Goal: Complete application form

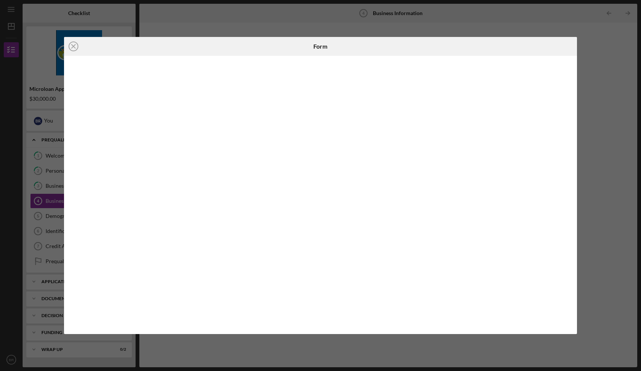
click at [592, 147] on div "Icon/Close Form" at bounding box center [320, 185] width 641 height 371
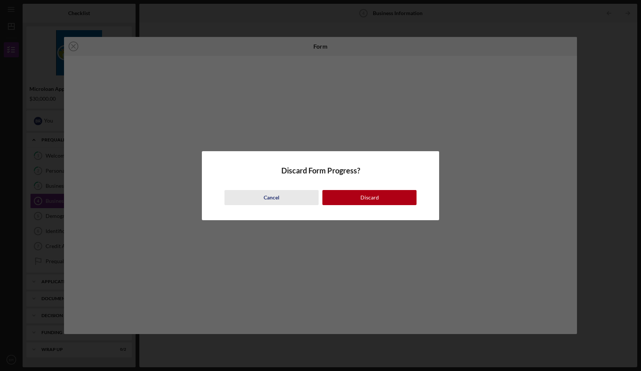
click at [269, 197] on div "Cancel" at bounding box center [272, 197] width 16 height 15
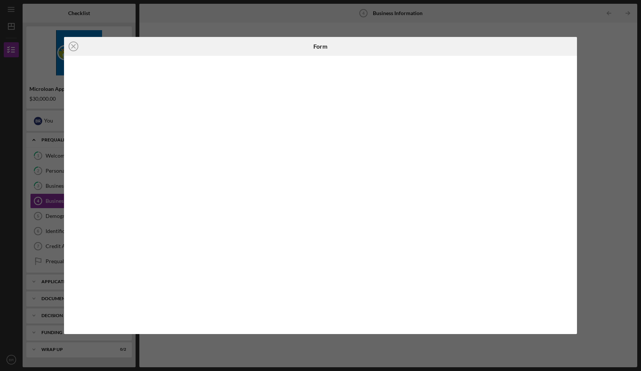
click at [582, 86] on div "Icon/Close Form" at bounding box center [320, 185] width 641 height 371
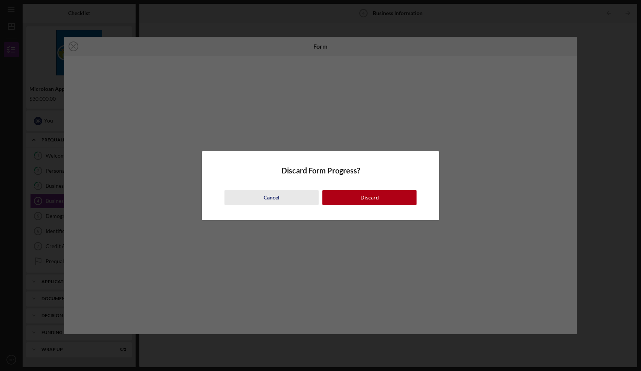
click at [277, 196] on div "Cancel" at bounding box center [272, 197] width 16 height 15
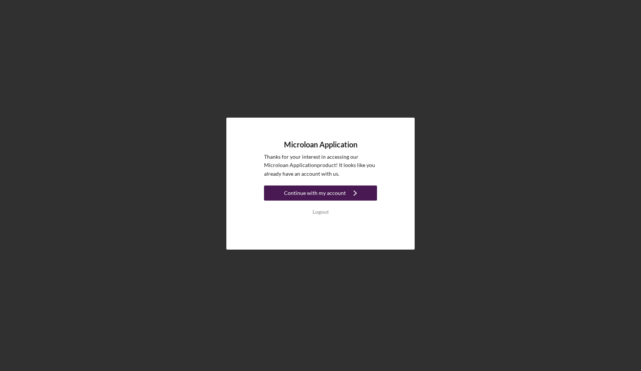
click at [312, 197] on div "Continue with my account" at bounding box center [315, 192] width 62 height 15
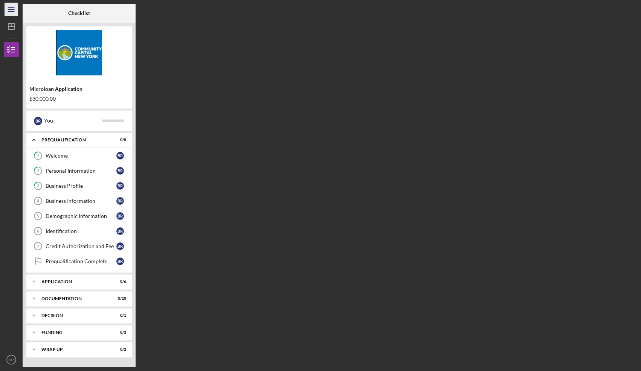
click at [18, 9] on icon "Icon/Menu" at bounding box center [11, 9] width 17 height 17
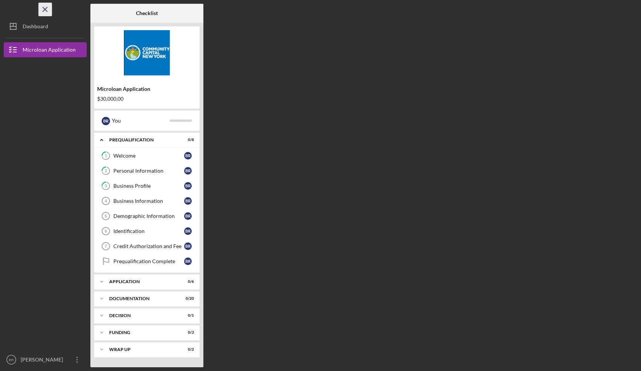
click at [50, 10] on icon "Icon/Menu Close" at bounding box center [45, 9] width 17 height 17
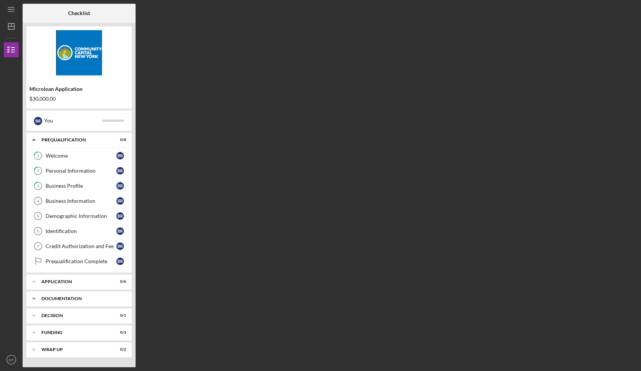
click at [39, 300] on icon "Icon/Expander" at bounding box center [33, 298] width 15 height 15
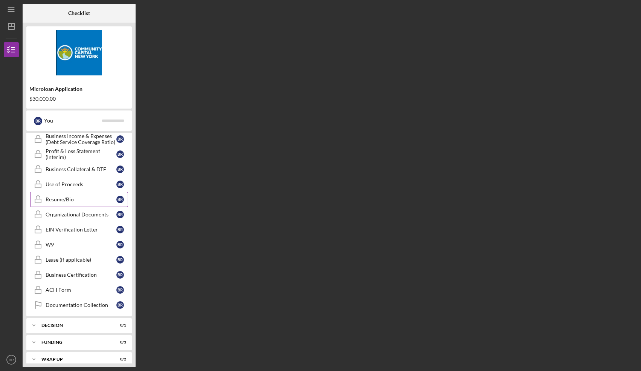
scroll to position [303, 0]
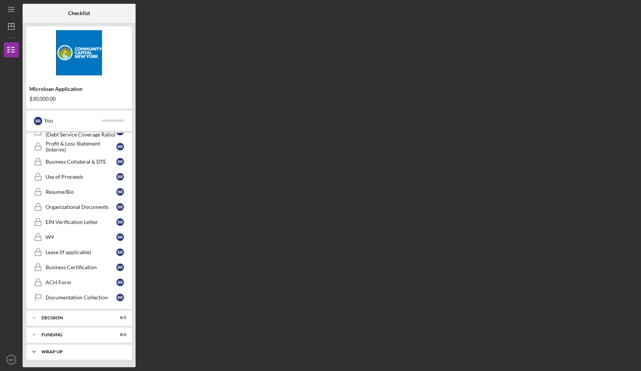
click at [56, 354] on div "Icon/Expander Wrap up 0 / 2" at bounding box center [79, 351] width 106 height 15
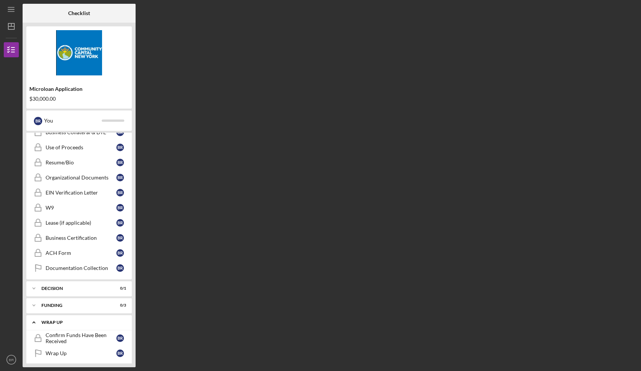
scroll to position [338, 0]
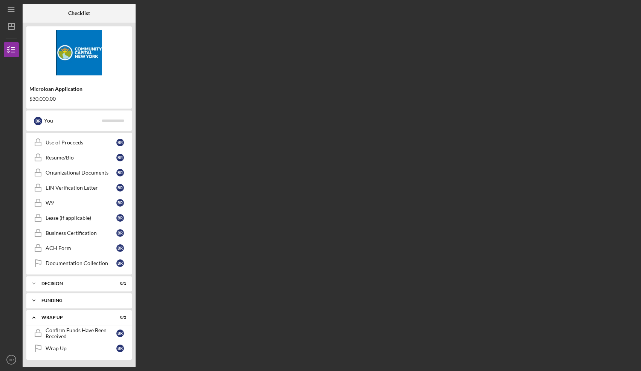
click at [63, 304] on div "Icon/Expander Funding 0 / 3" at bounding box center [79, 300] width 106 height 15
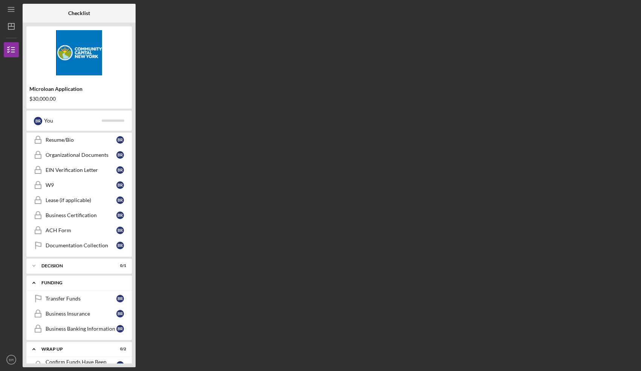
scroll to position [347, 0]
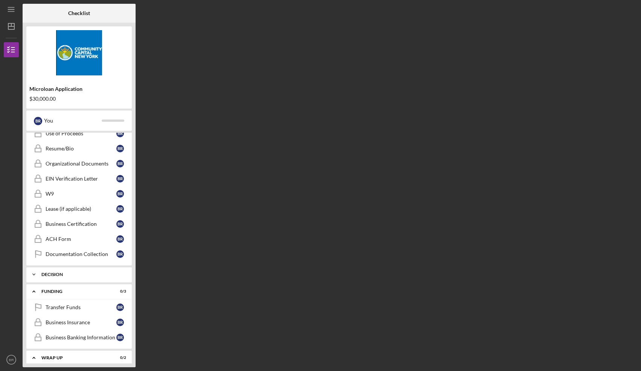
click at [67, 276] on div "Decision" at bounding box center [81, 274] width 81 height 5
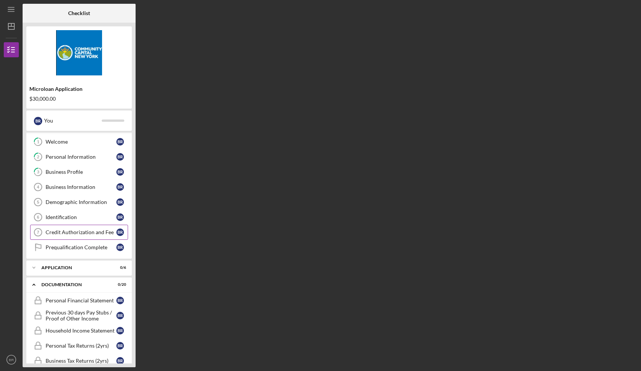
scroll to position [15, 0]
